Goal: Transaction & Acquisition: Purchase product/service

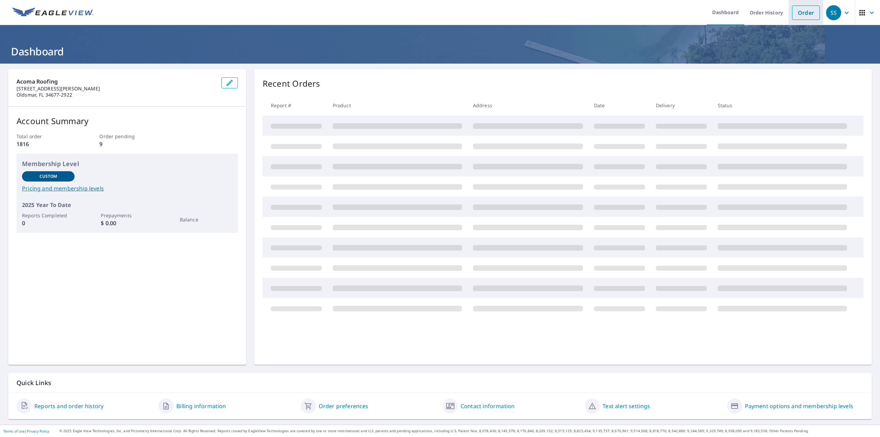
click at [802, 14] on link "Order" at bounding box center [806, 13] width 28 height 14
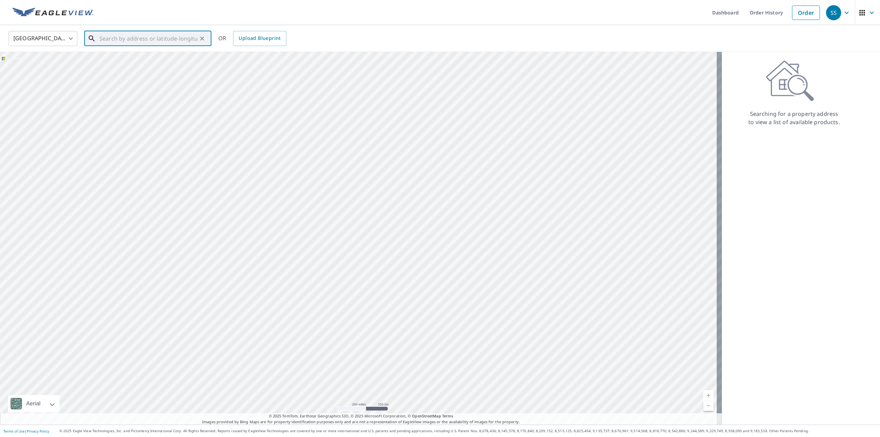
click at [147, 35] on input "text" at bounding box center [148, 38] width 98 height 19
click at [120, 58] on span "15215 [PERSON_NAME] Dr" at bounding box center [152, 58] width 108 height 8
type input "[STREET_ADDRESS][PERSON_NAME][PERSON_NAME]"
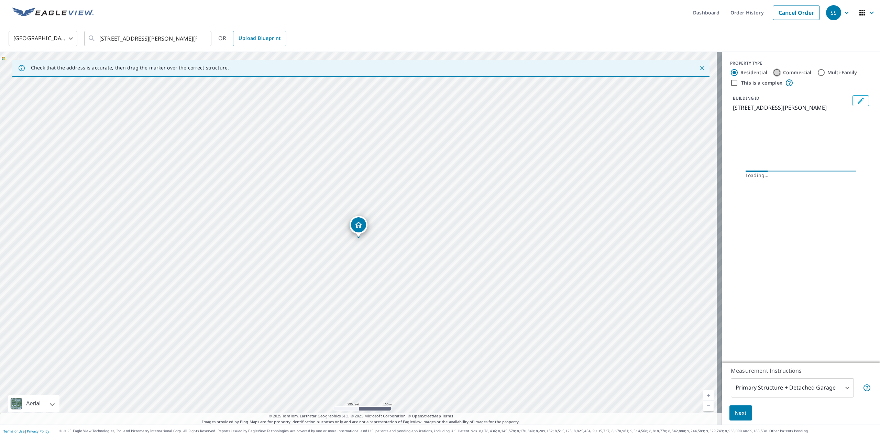
click at [775, 72] on input "Commercial" at bounding box center [777, 72] width 8 height 8
radio input "true"
type input "4"
click at [866, 133] on icon at bounding box center [870, 134] width 8 height 8
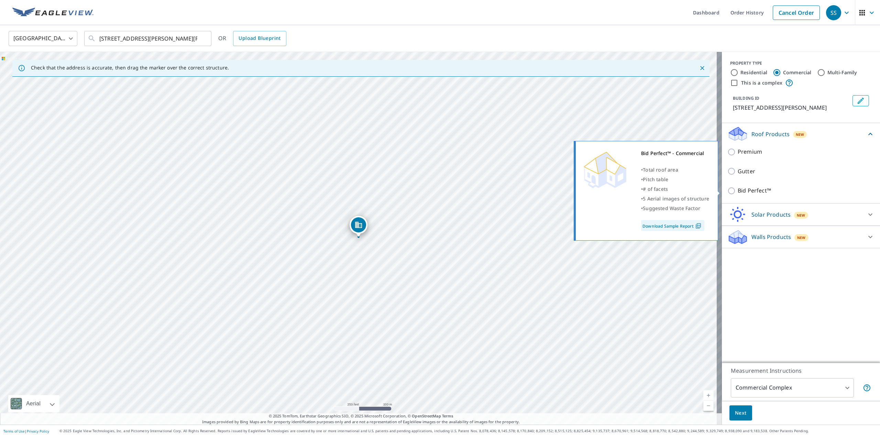
click at [727, 190] on input "Bid Perfect™" at bounding box center [732, 191] width 10 height 8
checkbox input "true"
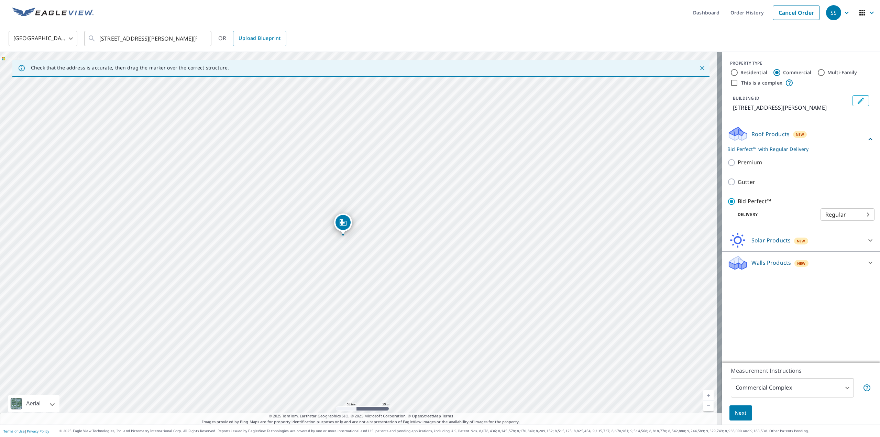
drag, startPoint x: 274, startPoint y: 260, endPoint x: 410, endPoint y: 258, distance: 135.8
click at [407, 258] on div "[STREET_ADDRESS][PERSON_NAME][PERSON_NAME]" at bounding box center [361, 238] width 722 height 373
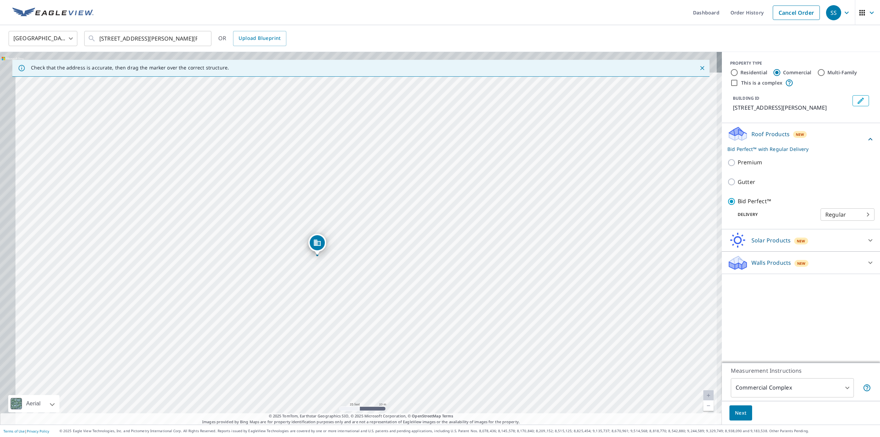
drag, startPoint x: 325, startPoint y: 259, endPoint x: 364, endPoint y: 350, distance: 99.0
click at [364, 350] on div "[STREET_ADDRESS][PERSON_NAME][PERSON_NAME]" at bounding box center [361, 238] width 722 height 373
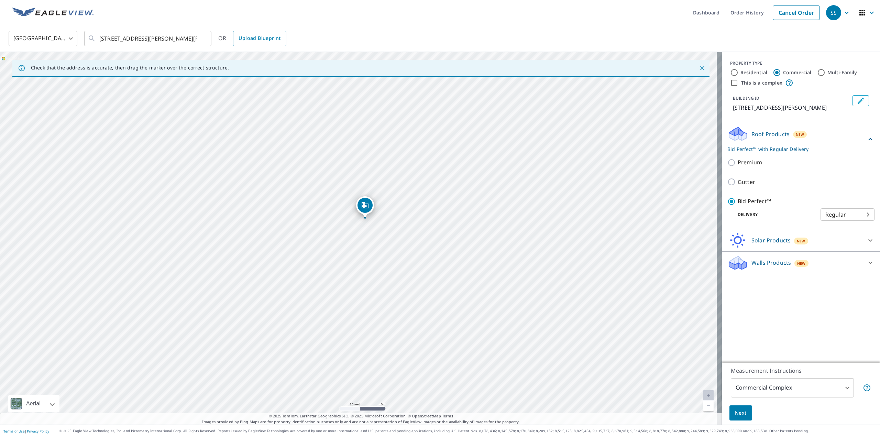
drag, startPoint x: 318, startPoint y: 290, endPoint x: 366, endPoint y: 252, distance: 60.7
click at [366, 252] on div "[STREET_ADDRESS][PERSON_NAME][PERSON_NAME]" at bounding box center [361, 238] width 722 height 373
drag, startPoint x: 426, startPoint y: 222, endPoint x: 416, endPoint y: 134, distance: 89.0
click at [416, 134] on div "[STREET_ADDRESS][PERSON_NAME][PERSON_NAME]" at bounding box center [361, 238] width 722 height 373
drag, startPoint x: 373, startPoint y: 317, endPoint x: 384, endPoint y: 274, distance: 44.5
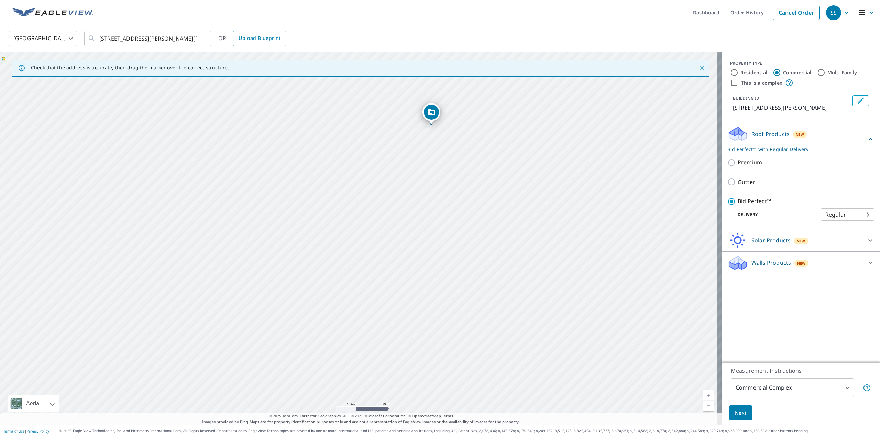
click at [384, 274] on div "[STREET_ADDRESS][PERSON_NAME][PERSON_NAME]" at bounding box center [361, 238] width 722 height 373
drag, startPoint x: 414, startPoint y: 191, endPoint x: 425, endPoint y: 172, distance: 22.1
click at [425, 172] on div "[STREET_ADDRESS][PERSON_NAME][PERSON_NAME]" at bounding box center [361, 238] width 722 height 373
drag, startPoint x: 667, startPoint y: 235, endPoint x: 619, endPoint y: 283, distance: 67.6
click at [619, 283] on div "[STREET_ADDRESS][PERSON_NAME][PERSON_NAME]" at bounding box center [361, 238] width 722 height 373
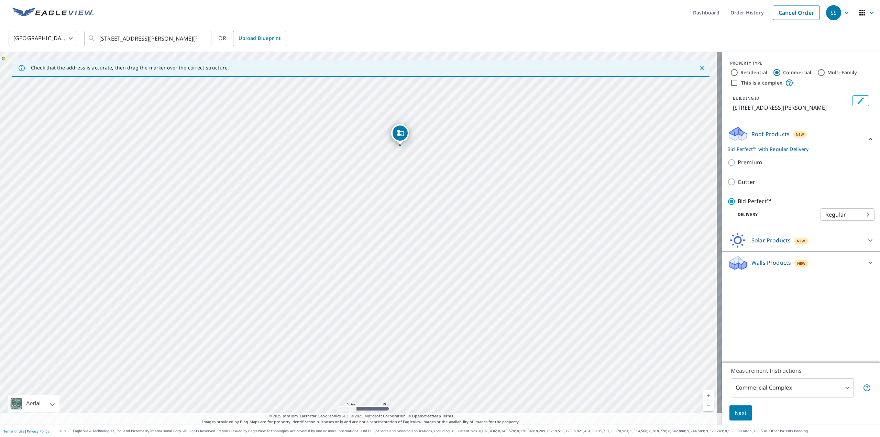
drag, startPoint x: 631, startPoint y: 157, endPoint x: 636, endPoint y: 149, distance: 9.6
click at [636, 149] on div "[STREET_ADDRESS][PERSON_NAME][PERSON_NAME]" at bounding box center [361, 238] width 722 height 373
drag, startPoint x: 400, startPoint y: 135, endPoint x: 403, endPoint y: 264, distance: 129.7
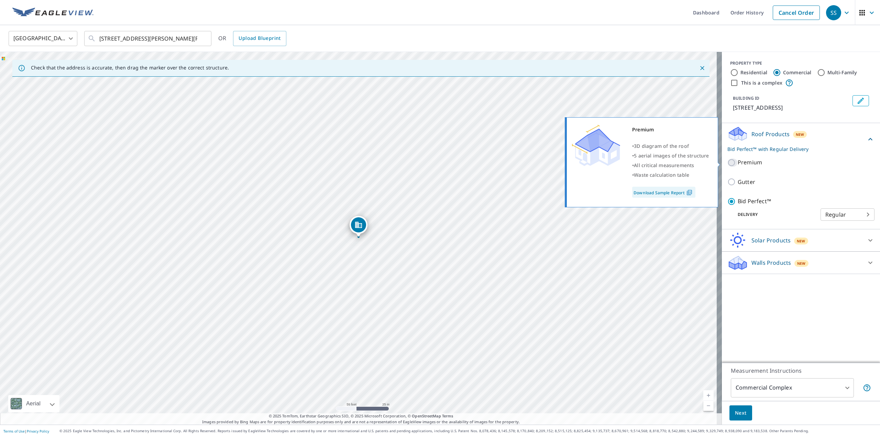
click at [727, 163] on input "Premium" at bounding box center [732, 162] width 10 height 8
checkbox input "true"
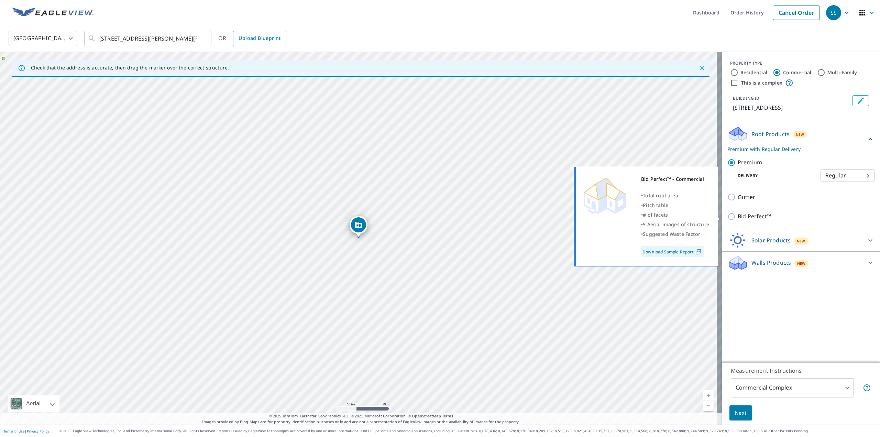
click at [727, 215] on input "Bid Perfect™" at bounding box center [732, 216] width 10 height 8
checkbox input "true"
checkbox input "false"
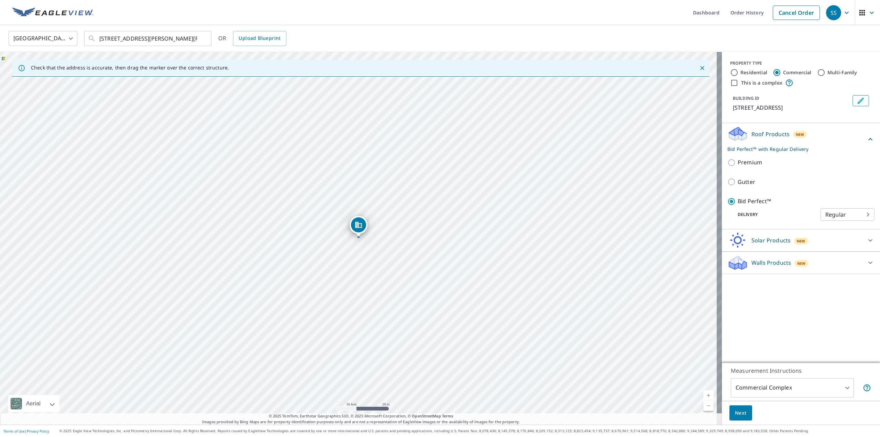
click at [735, 414] on span "Next" at bounding box center [741, 413] width 12 height 9
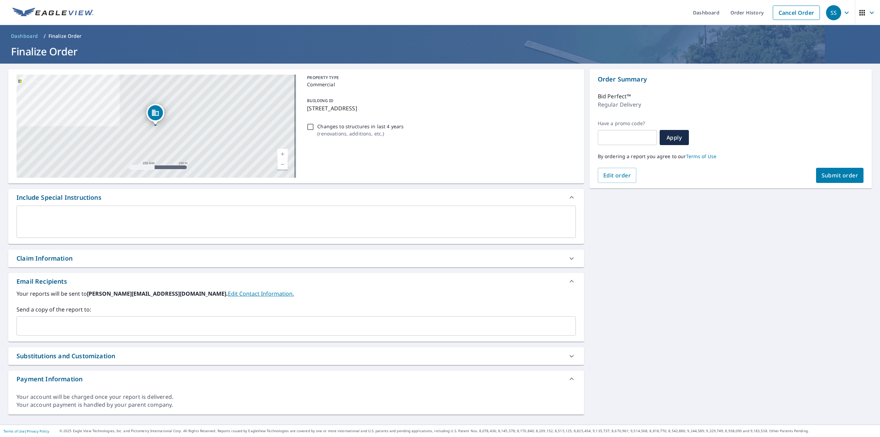
click at [50, 322] on input "text" at bounding box center [291, 325] width 543 height 13
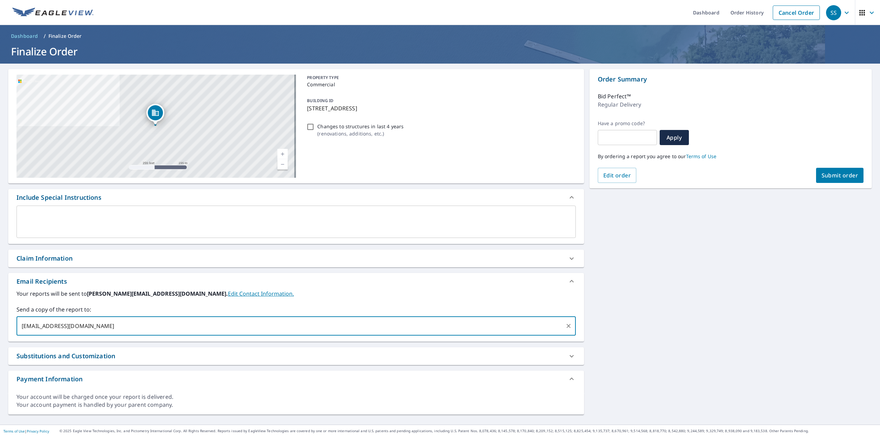
type input "[EMAIL_ADDRESS][DOMAIN_NAME]"
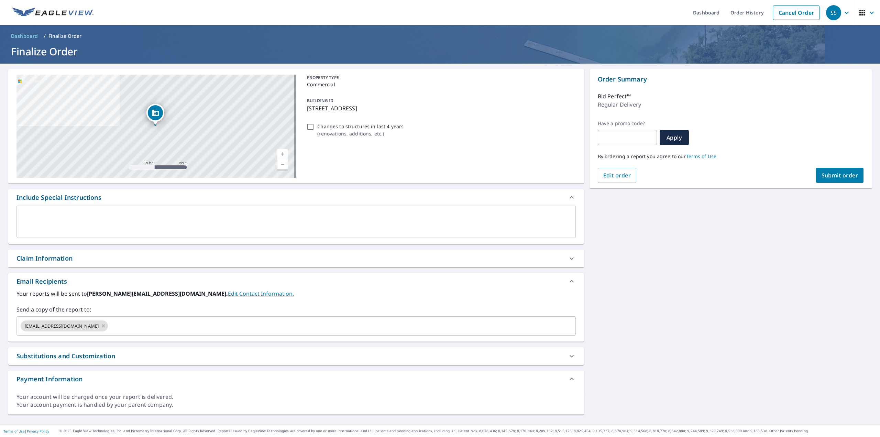
click at [828, 167] on div "By ordering a report you agree to our Terms of Use" at bounding box center [731, 156] width 266 height 23
click at [831, 178] on span "Submit order" at bounding box center [840, 176] width 37 height 8
checkbox input "true"
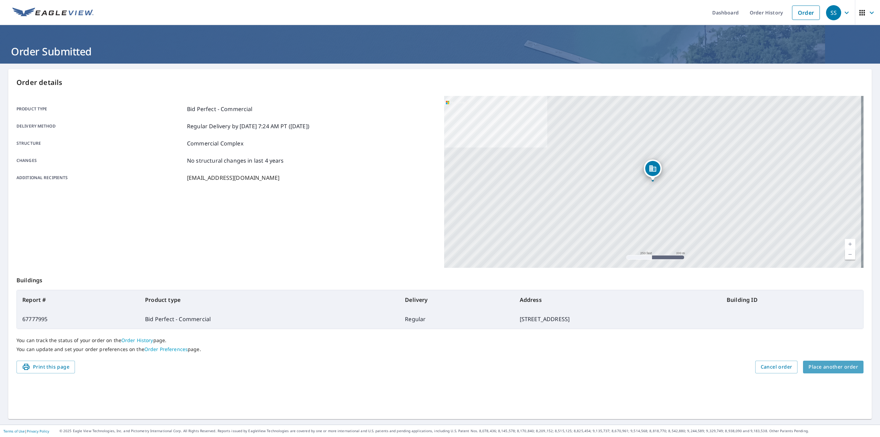
click at [838, 363] on span "Place another order" at bounding box center [834, 367] width 50 height 9
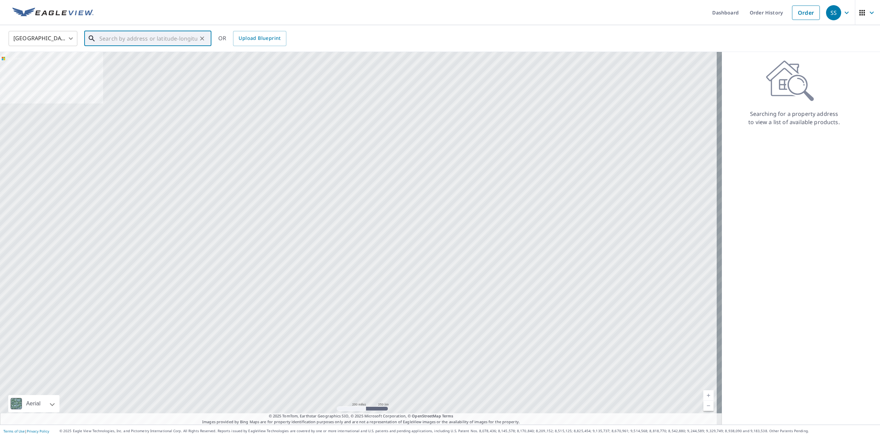
click at [140, 36] on input "text" at bounding box center [148, 38] width 98 height 19
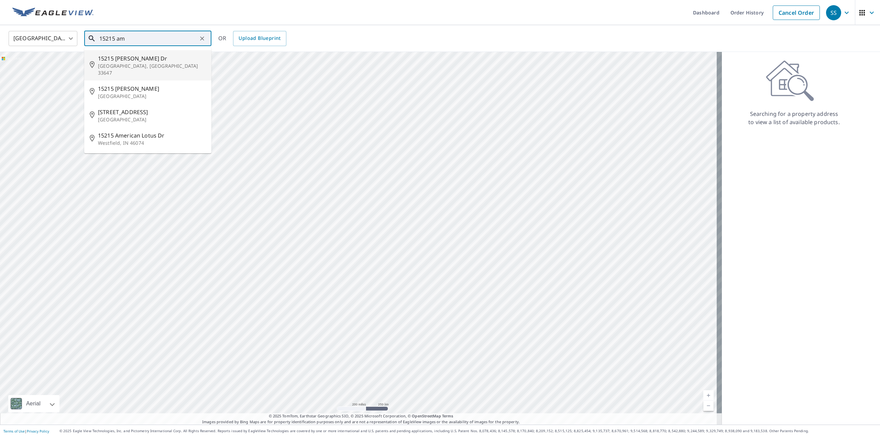
click at [127, 60] on span "15215 [PERSON_NAME] Dr" at bounding box center [152, 58] width 108 height 8
type input "[STREET_ADDRESS][PERSON_NAME][PERSON_NAME]"
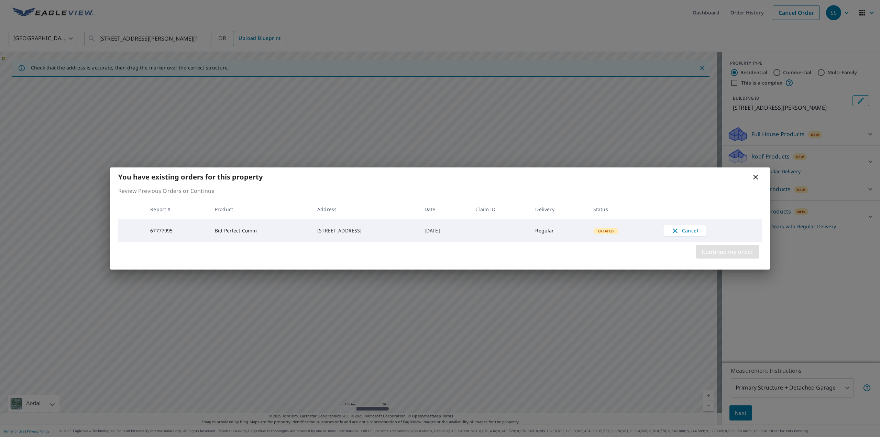
click at [722, 256] on span "Continue my order" at bounding box center [728, 252] width 52 height 10
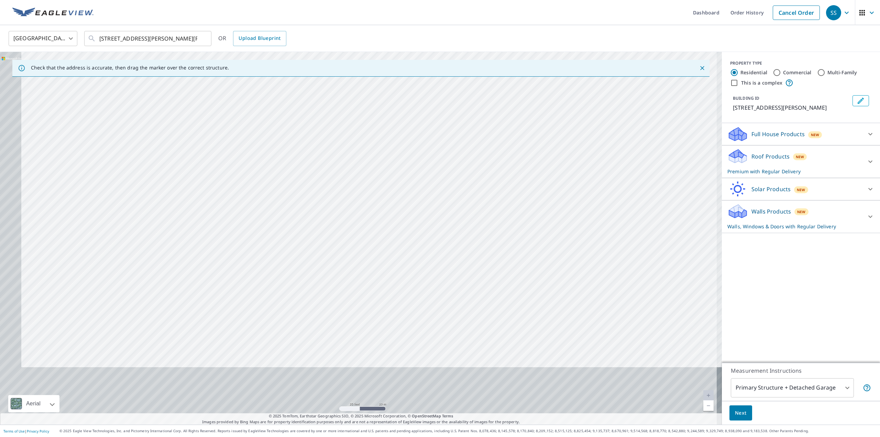
drag, startPoint x: 361, startPoint y: 243, endPoint x: 378, endPoint y: 178, distance: 66.4
click at [378, 178] on div "[STREET_ADDRESS][PERSON_NAME][PERSON_NAME]" at bounding box center [361, 238] width 722 height 373
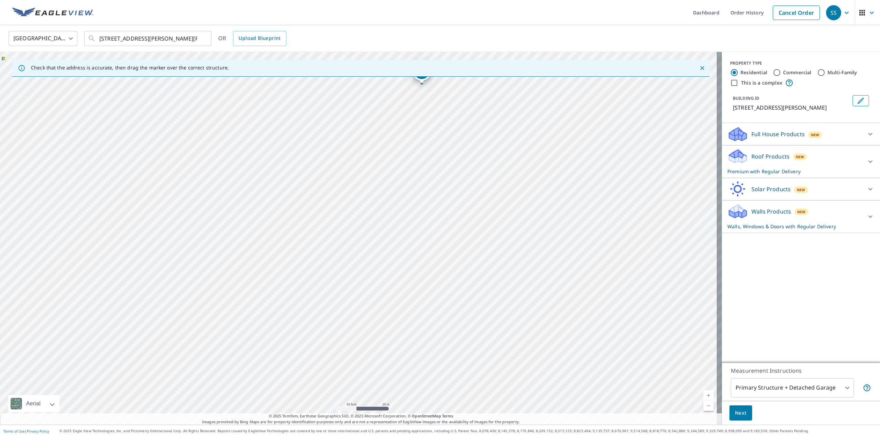
drag, startPoint x: 422, startPoint y: 221, endPoint x: 396, endPoint y: 163, distance: 63.1
click at [401, 227] on div "[STREET_ADDRESS][PERSON_NAME][PERSON_NAME]" at bounding box center [361, 238] width 722 height 373
drag, startPoint x: 403, startPoint y: 81, endPoint x: 418, endPoint y: 260, distance: 178.8
click at [773, 71] on input "Commercial" at bounding box center [777, 72] width 8 height 8
radio input "true"
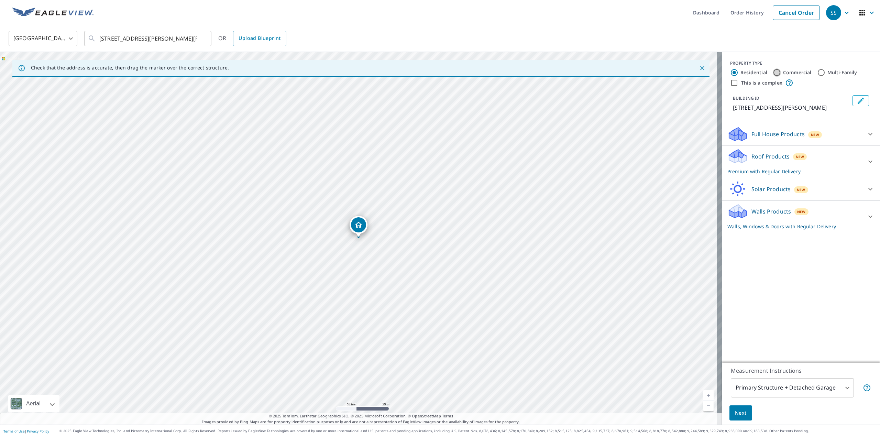
type input "4"
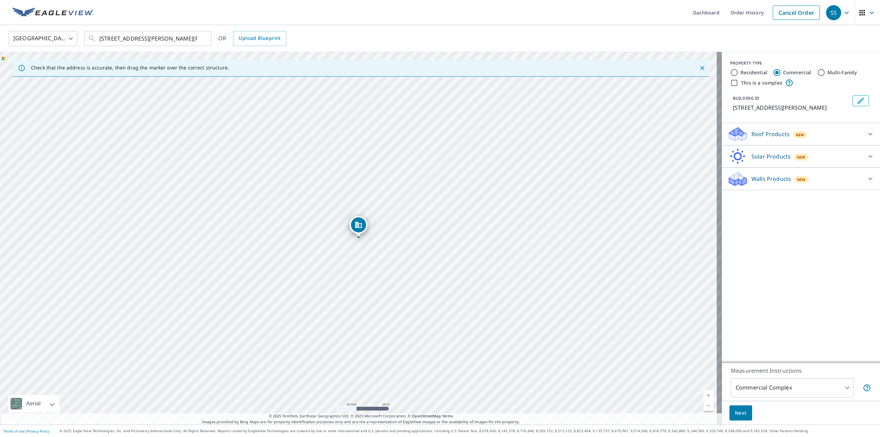
click at [867, 134] on icon at bounding box center [870, 134] width 8 height 8
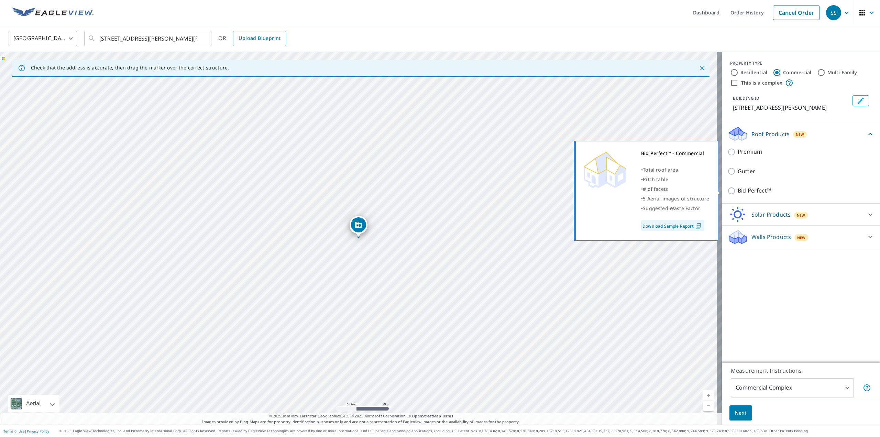
click at [727, 191] on input "Bid Perfect™" at bounding box center [732, 191] width 10 height 8
checkbox input "true"
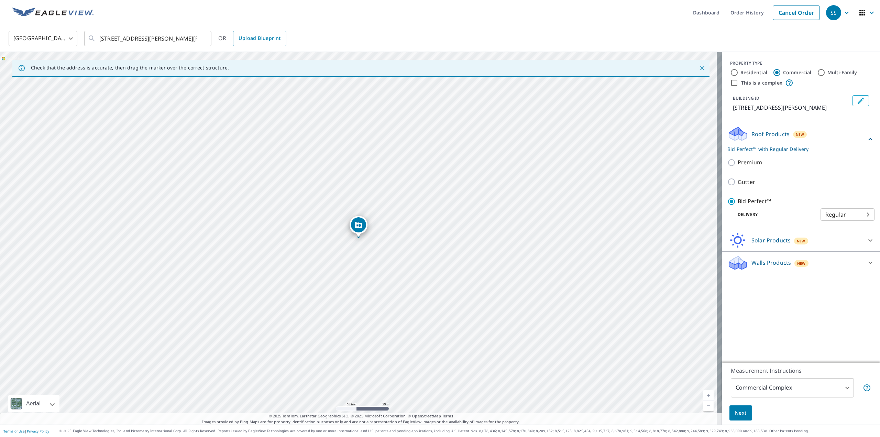
click at [736, 411] on span "Next" at bounding box center [741, 413] width 12 height 9
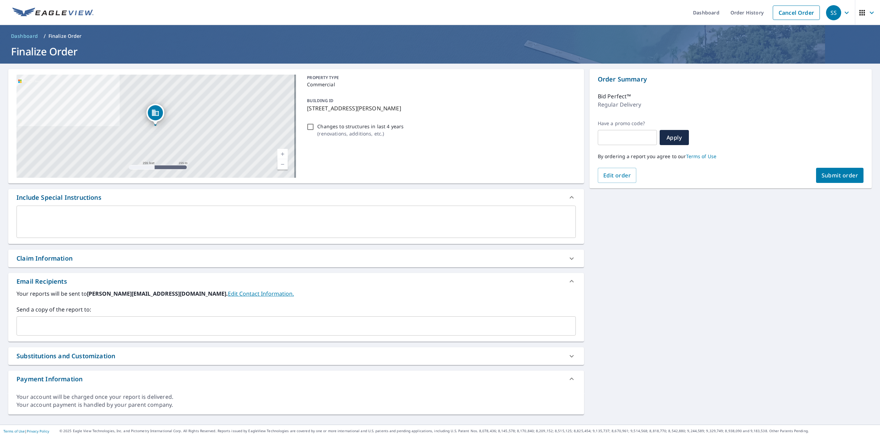
click at [50, 322] on input "text" at bounding box center [291, 325] width 543 height 13
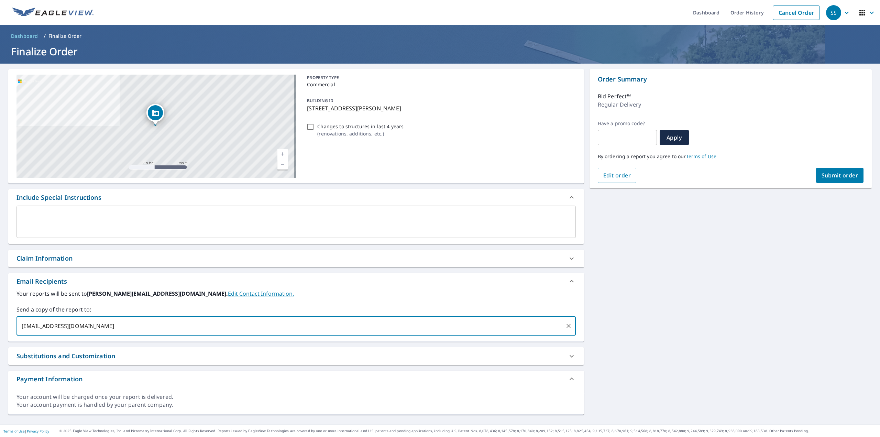
type input "[EMAIL_ADDRESS][DOMAIN_NAME]"
click at [834, 177] on span "Submit order" at bounding box center [840, 176] width 37 height 8
checkbox input "true"
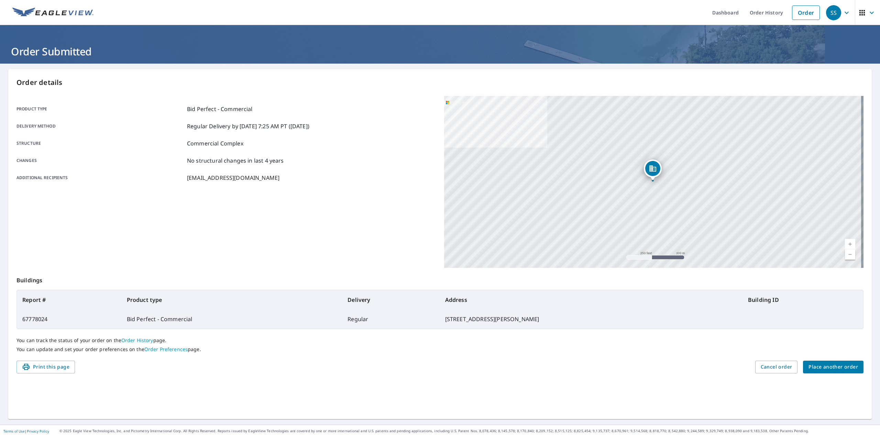
click at [829, 364] on span "Place another order" at bounding box center [834, 367] width 50 height 9
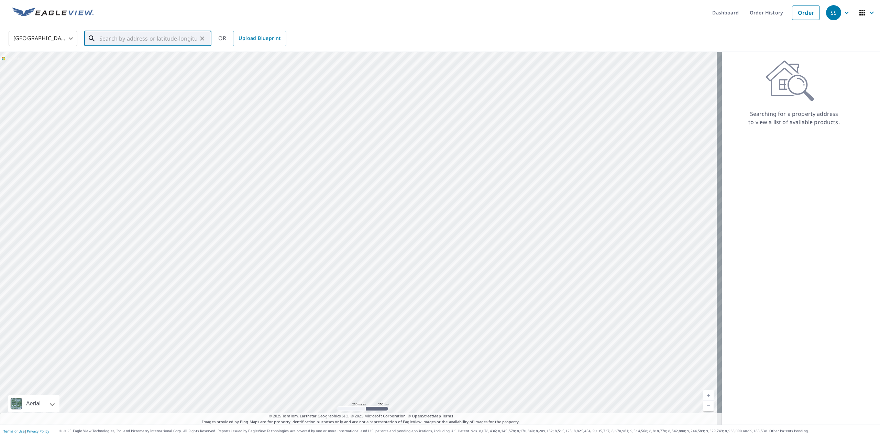
click at [162, 36] on input "text" at bounding box center [148, 38] width 98 height 19
click at [107, 66] on p "[GEOGRAPHIC_DATA]" at bounding box center [152, 66] width 108 height 7
type input "[STREET_ADDRESS]"
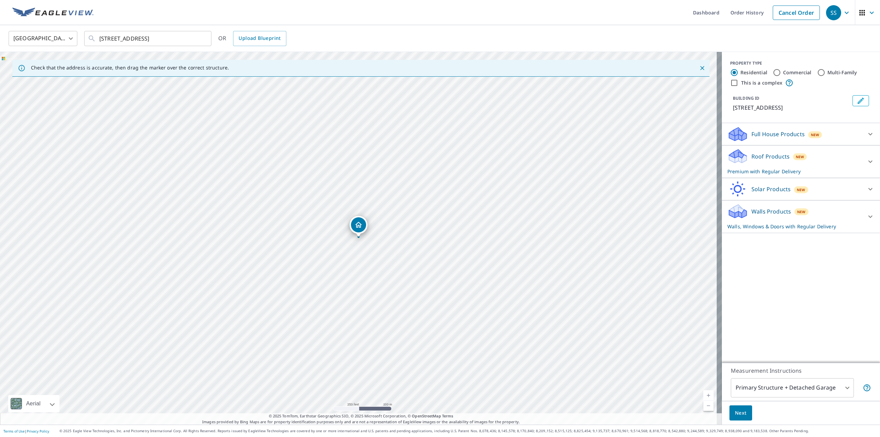
click at [866, 166] on icon at bounding box center [870, 161] width 8 height 8
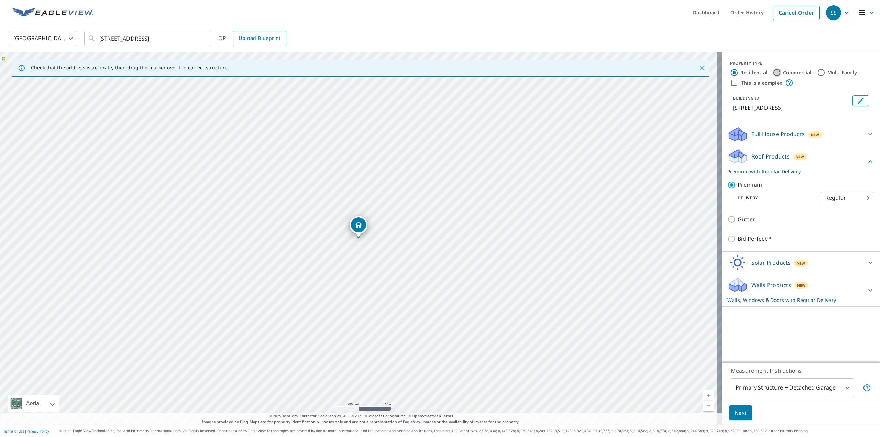
click at [773, 70] on input "Commercial" at bounding box center [777, 72] width 8 height 8
radio input "true"
type input "4"
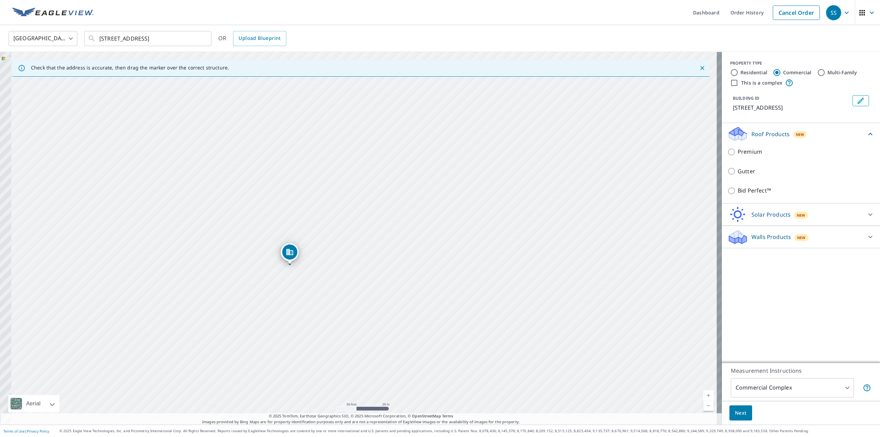
drag, startPoint x: 263, startPoint y: 241, endPoint x: 382, endPoint y: 260, distance: 120.8
click at [382, 260] on div "[STREET_ADDRESS]" at bounding box center [361, 238] width 722 height 373
drag, startPoint x: 273, startPoint y: 210, endPoint x: 367, endPoint y: 241, distance: 99.2
click at [367, 241] on div "[STREET_ADDRESS]" at bounding box center [361, 238] width 722 height 373
drag, startPoint x: 340, startPoint y: 205, endPoint x: 372, endPoint y: 138, distance: 74.1
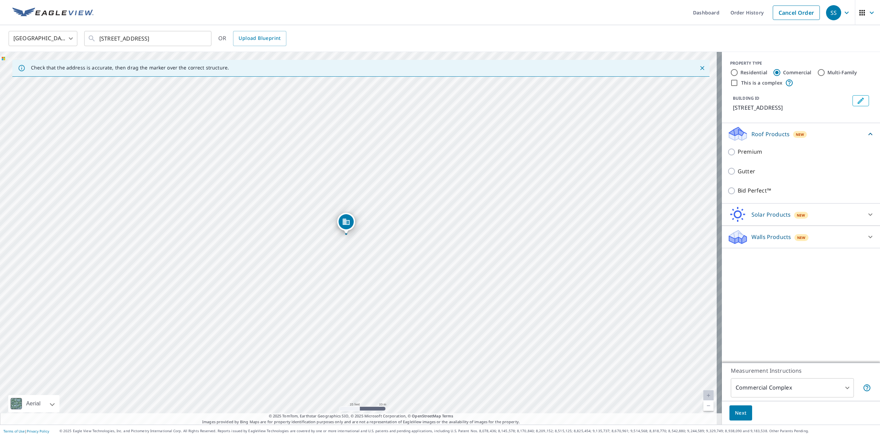
click at [372, 138] on div "[STREET_ADDRESS]" at bounding box center [361, 238] width 722 height 373
drag, startPoint x: 372, startPoint y: 138, endPoint x: 354, endPoint y: 249, distance: 111.8
click at [354, 249] on div "[STREET_ADDRESS]" at bounding box center [361, 238] width 722 height 373
click at [379, 106] on div "[STREET_ADDRESS]" at bounding box center [361, 238] width 722 height 373
drag, startPoint x: 322, startPoint y: 331, endPoint x: 360, endPoint y: 105, distance: 230.1
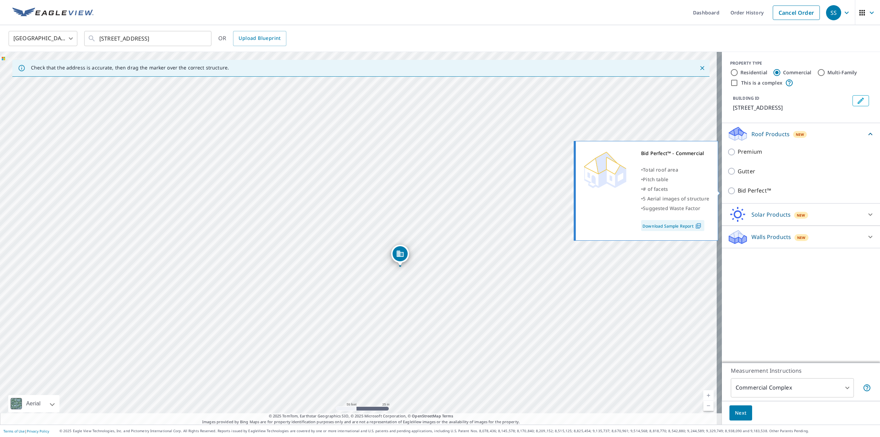
click at [727, 191] on input "Bid Perfect™" at bounding box center [732, 191] width 10 height 8
checkbox input "true"
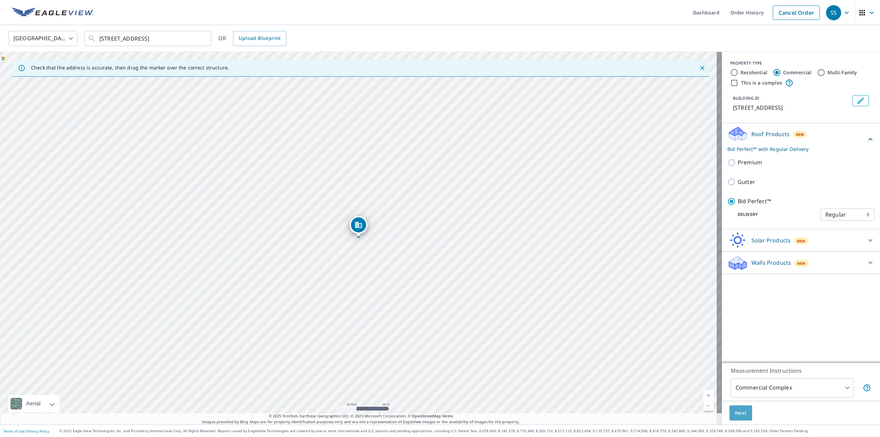
click at [735, 412] on span "Next" at bounding box center [741, 413] width 12 height 9
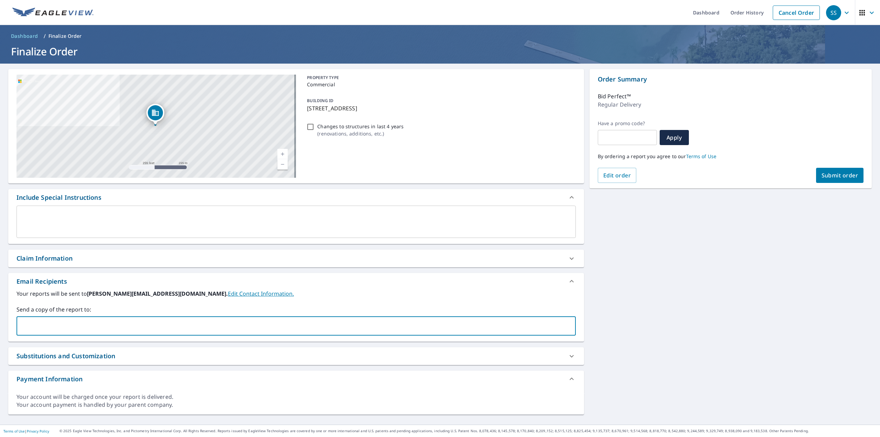
click at [46, 324] on input "text" at bounding box center [291, 325] width 543 height 13
type input "[EMAIL_ADDRESS][DOMAIN_NAME]"
click at [824, 171] on button "Submit order" at bounding box center [840, 175] width 48 height 15
checkbox input "true"
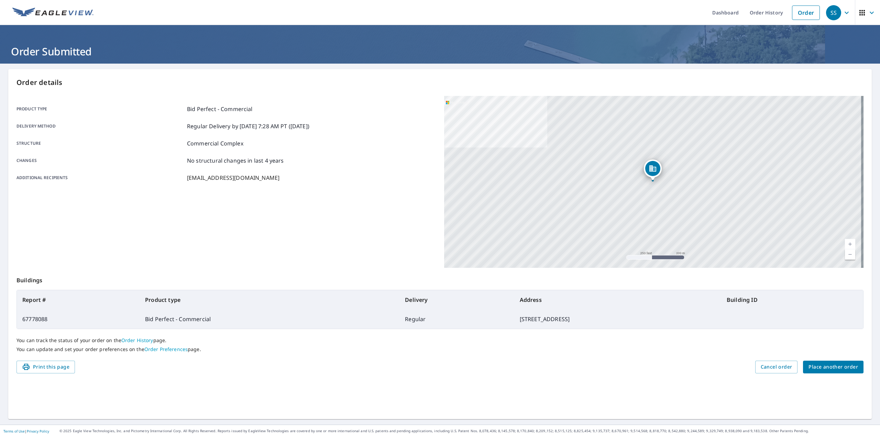
click at [845, 370] on span "Place another order" at bounding box center [834, 367] width 50 height 9
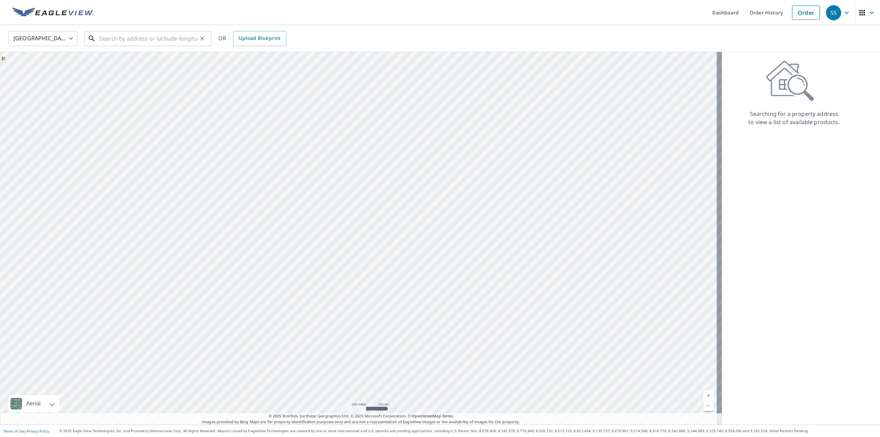
click at [165, 39] on input "text" at bounding box center [148, 38] width 98 height 19
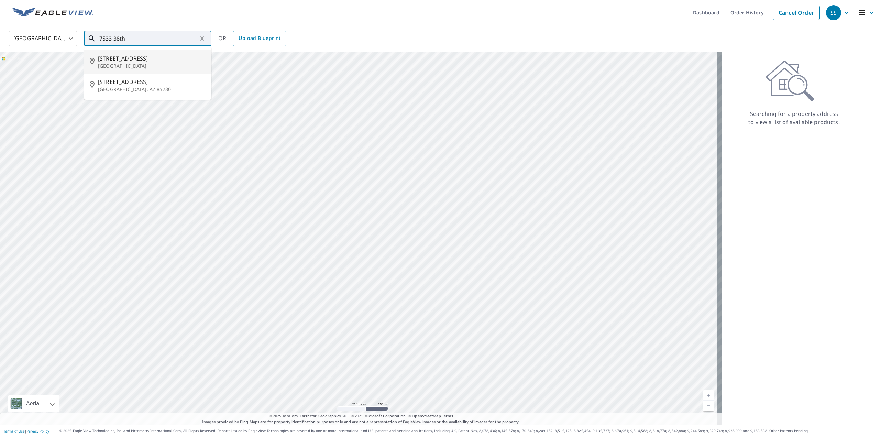
click at [166, 67] on p "[GEOGRAPHIC_DATA]" at bounding box center [152, 66] width 108 height 7
type input "[STREET_ADDRESS]"
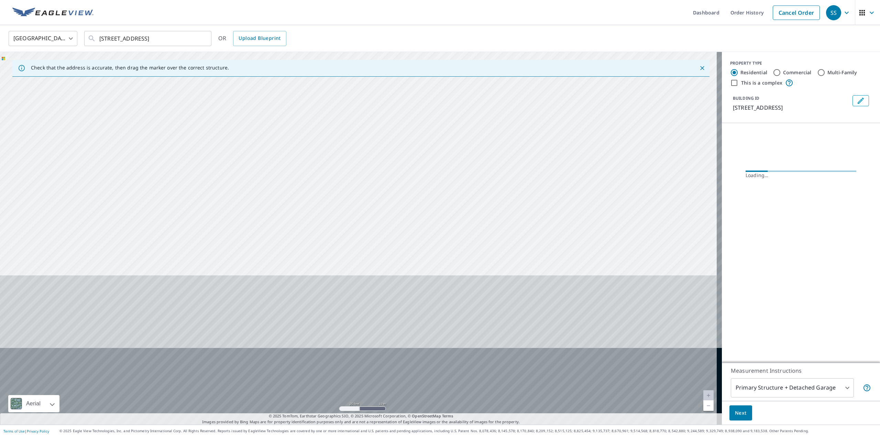
drag, startPoint x: 364, startPoint y: 237, endPoint x: 369, endPoint y: 30, distance: 207.4
click at [369, 30] on div "[GEOGRAPHIC_DATA] [GEOGRAPHIC_DATA] ​ [STREET_ADDRESS] ​ OR Upload Blueprint Ch…" at bounding box center [440, 224] width 880 height 399
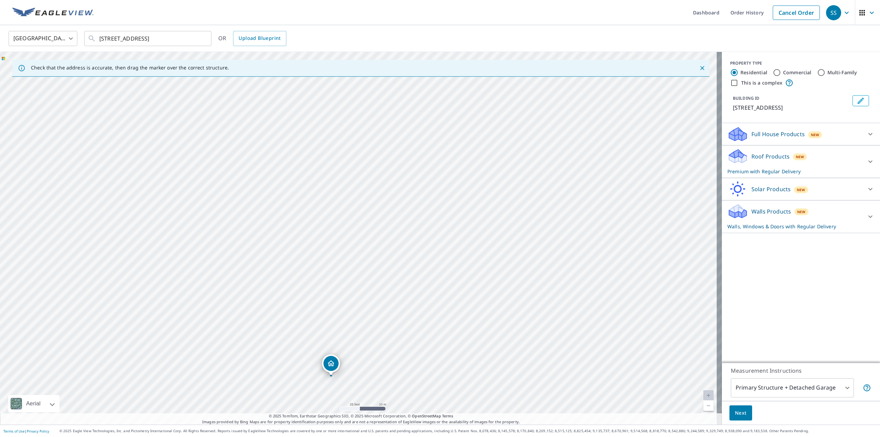
click at [341, 196] on body "SS SS Dashboard Order History Cancel Order SS United States [GEOGRAPHIC_DATA] ​…" at bounding box center [440, 218] width 880 height 437
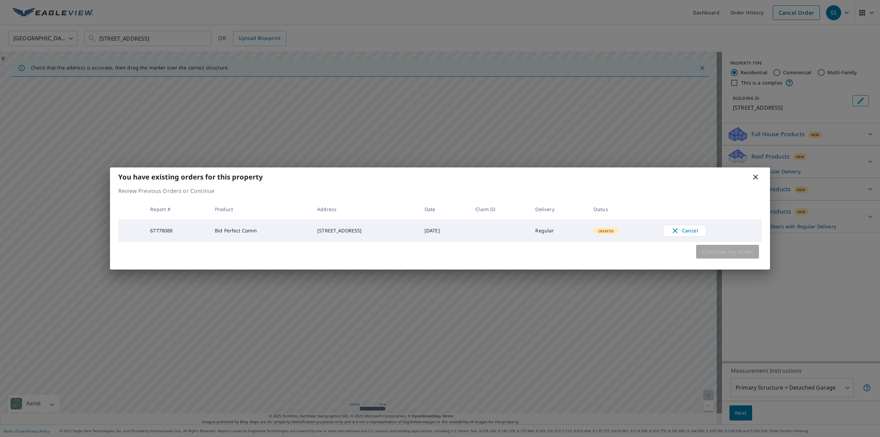
click at [714, 254] on span "Continue my order" at bounding box center [728, 252] width 52 height 10
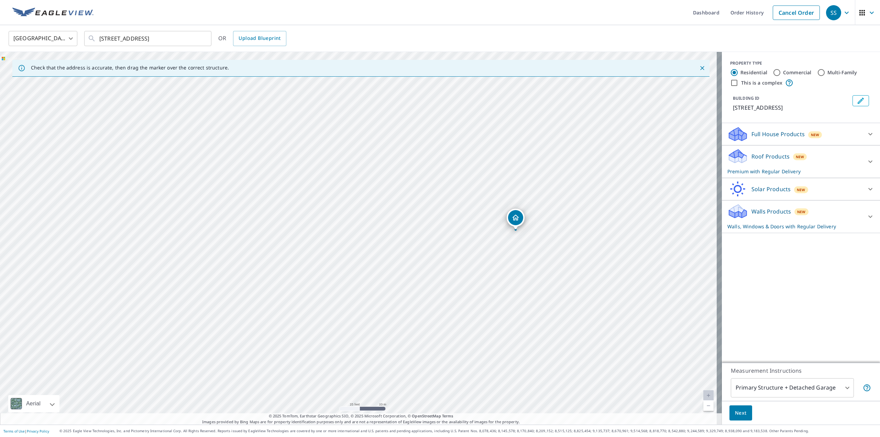
click at [498, 189] on div "[STREET_ADDRESS]" at bounding box center [361, 238] width 722 height 373
drag, startPoint x: 601, startPoint y: 215, endPoint x: 508, endPoint y: 357, distance: 169.9
click at [542, 346] on div "[STREET_ADDRESS]" at bounding box center [361, 238] width 722 height 373
drag, startPoint x: 460, startPoint y: 342, endPoint x: 536, endPoint y: 224, distance: 140.3
click at [773, 71] on input "Commercial" at bounding box center [777, 72] width 8 height 8
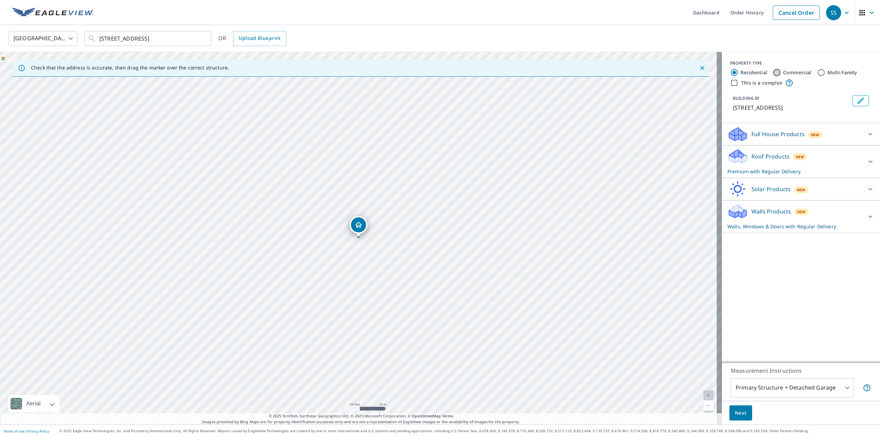
radio input "true"
type input "4"
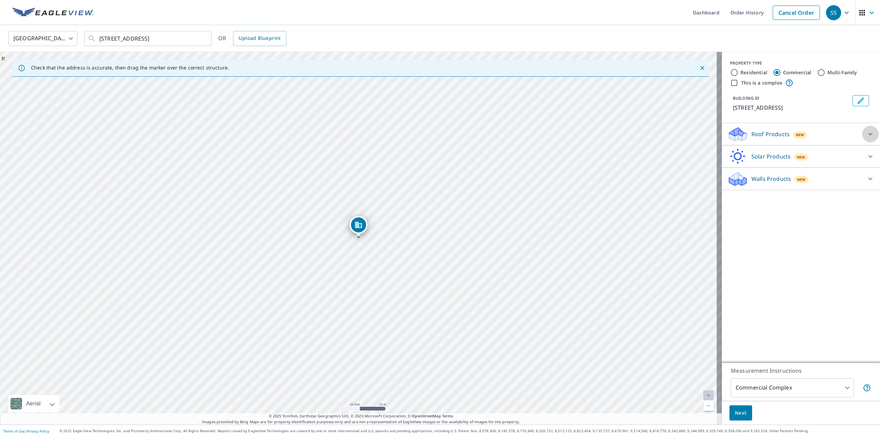
click at [866, 133] on icon at bounding box center [870, 134] width 8 height 8
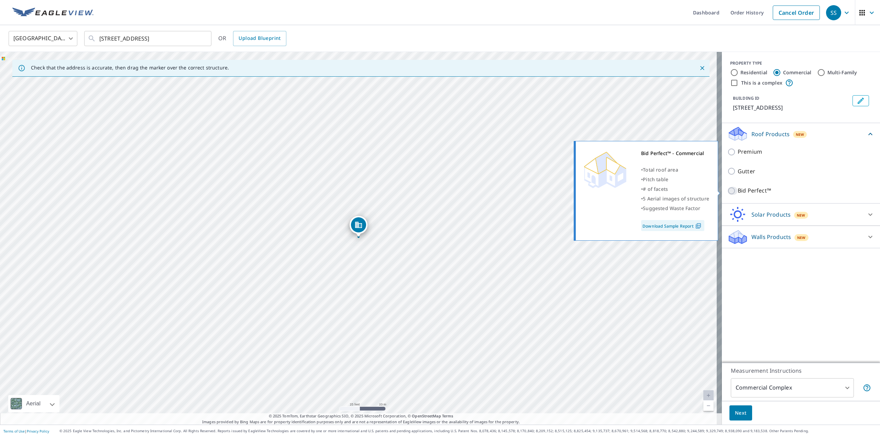
click at [727, 190] on input "Bid Perfect™" at bounding box center [732, 191] width 10 height 8
checkbox input "true"
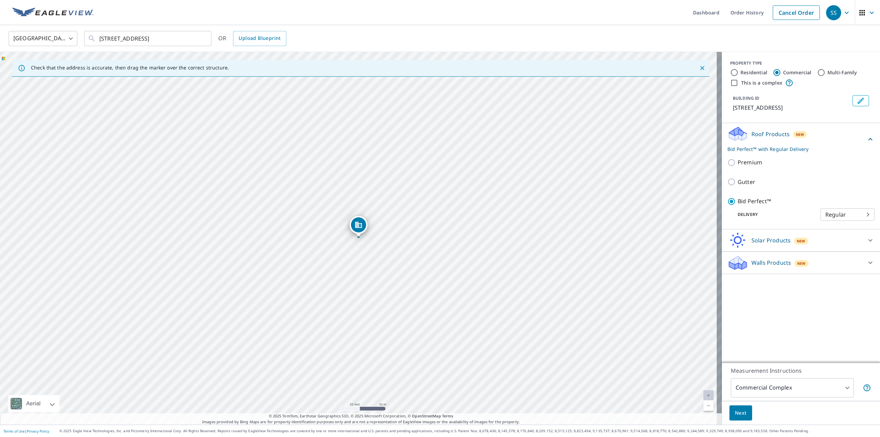
click at [735, 415] on span "Next" at bounding box center [741, 413] width 12 height 9
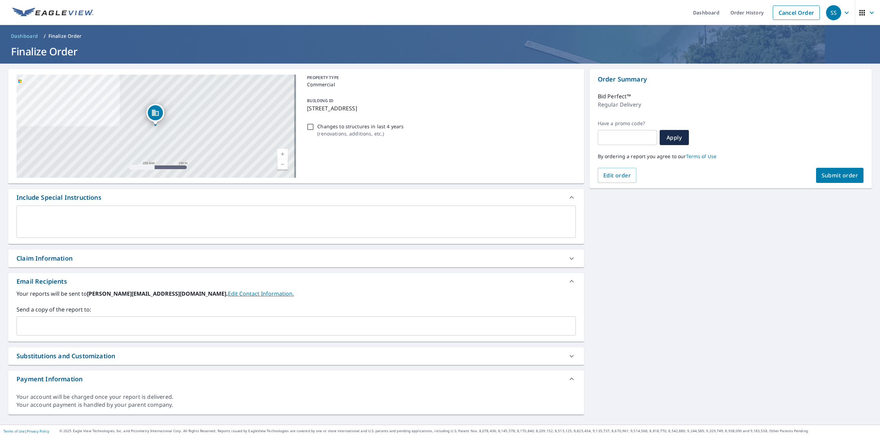
click at [41, 327] on input "text" at bounding box center [291, 325] width 543 height 13
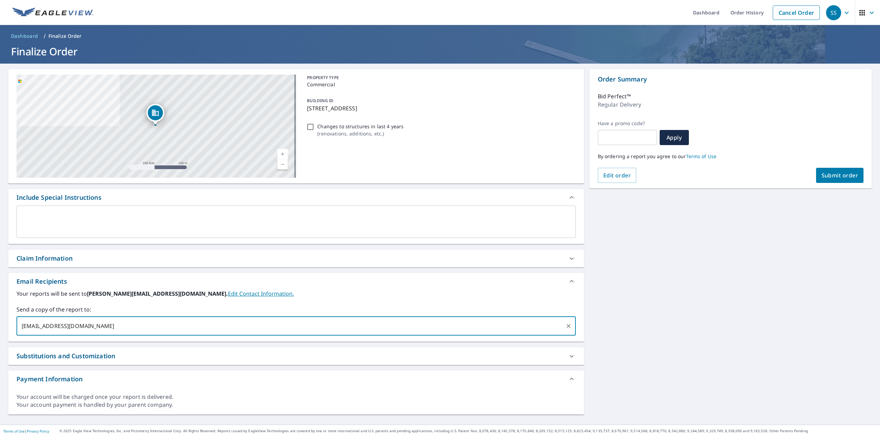
type input "[EMAIL_ADDRESS][DOMAIN_NAME]"
click at [824, 172] on span "Submit order" at bounding box center [840, 176] width 37 height 8
checkbox input "true"
